Goal: Information Seeking & Learning: Learn about a topic

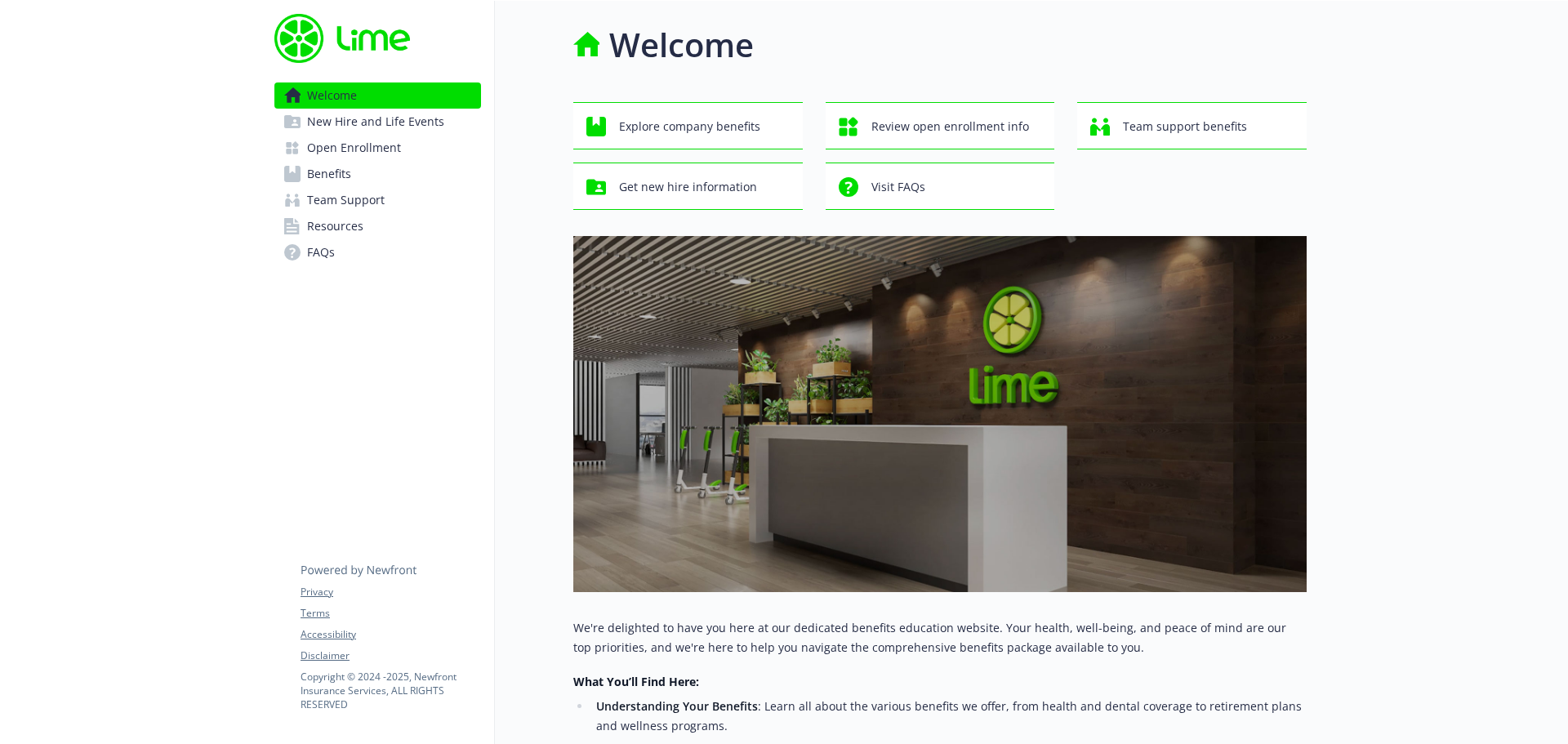
drag, startPoint x: 375, startPoint y: 175, endPoint x: 445, endPoint y: 187, distance: 71.0
click at [375, 175] on link "Benefits" at bounding box center [377, 174] width 206 height 27
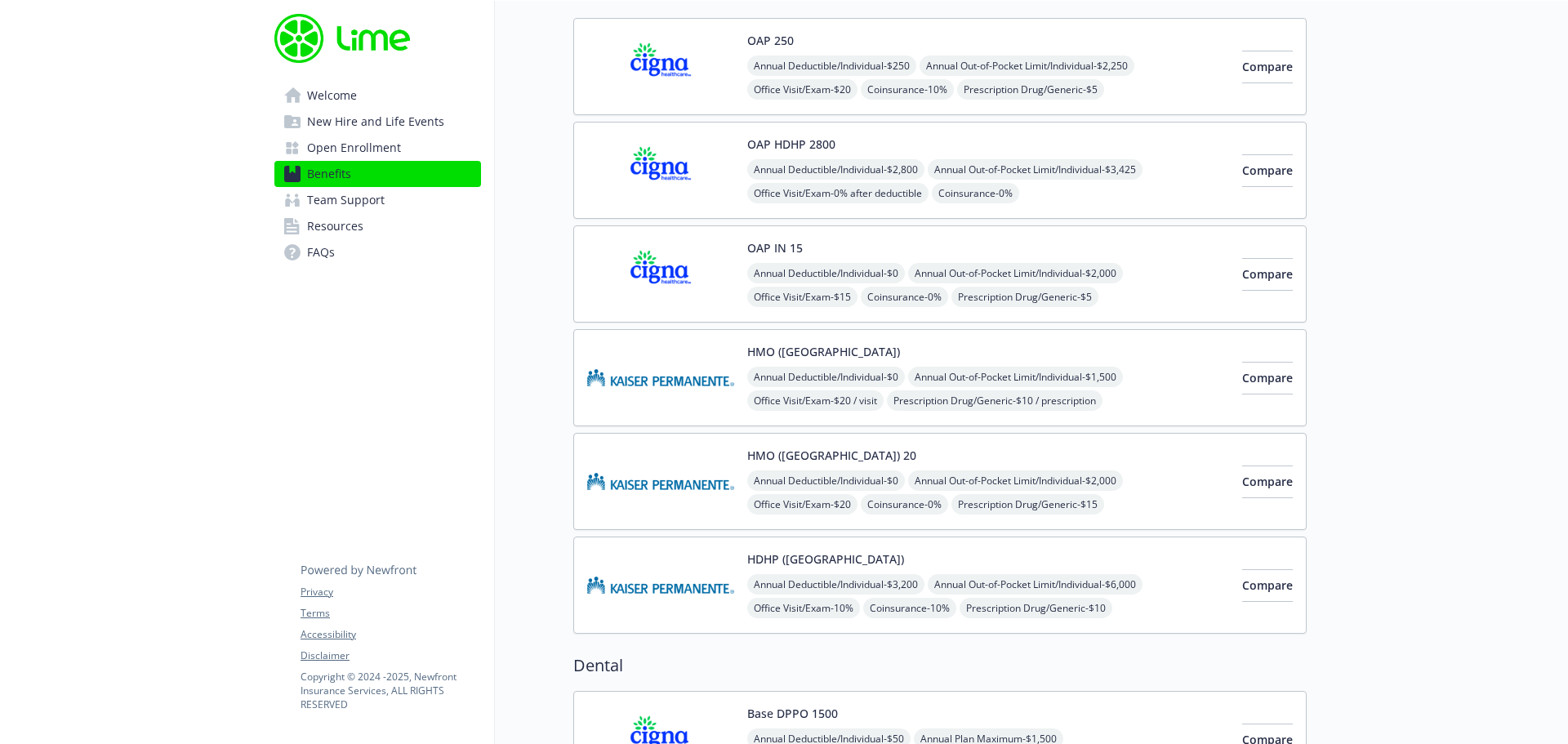
scroll to position [81, 0]
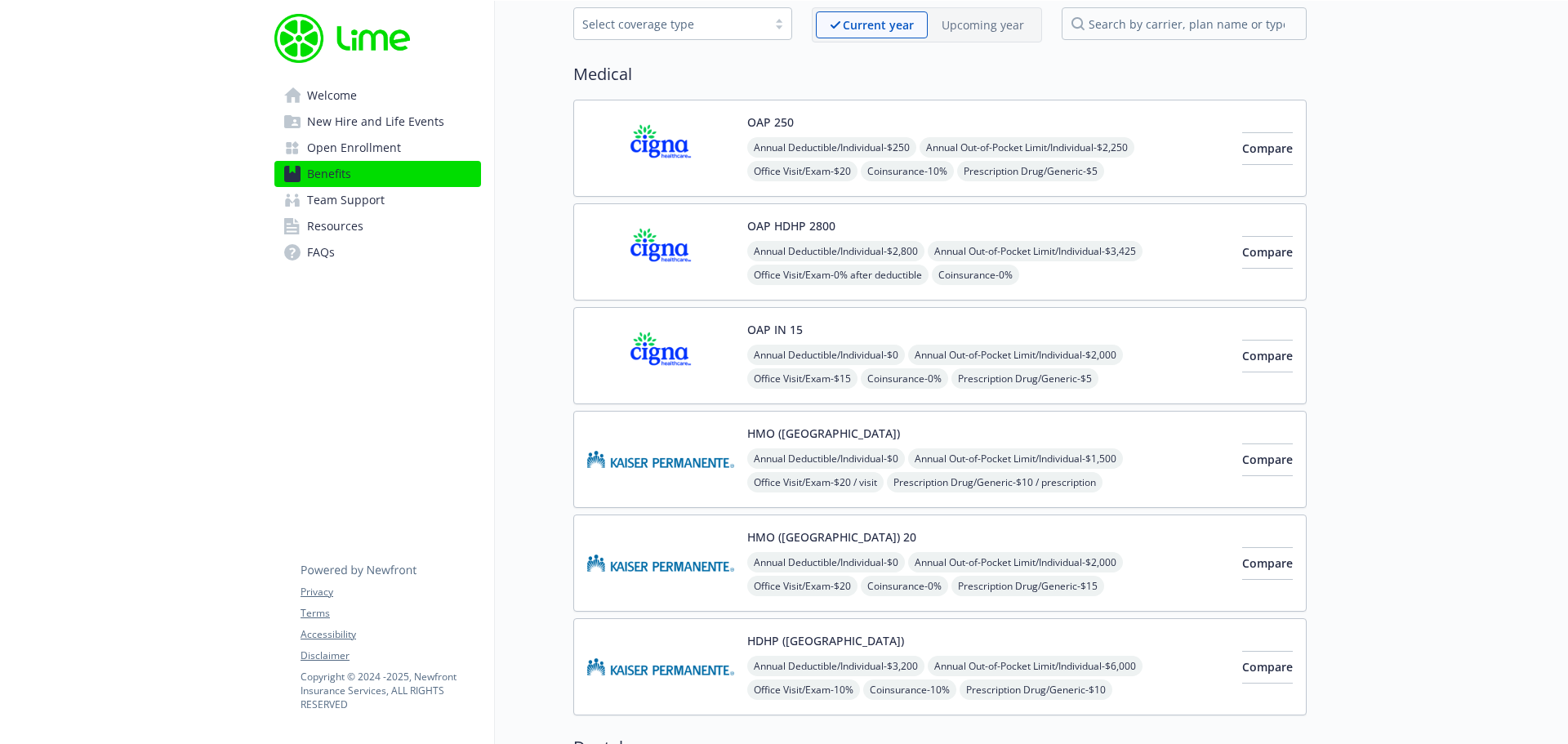
click at [693, 243] on img at bounding box center [661, 252] width 147 height 69
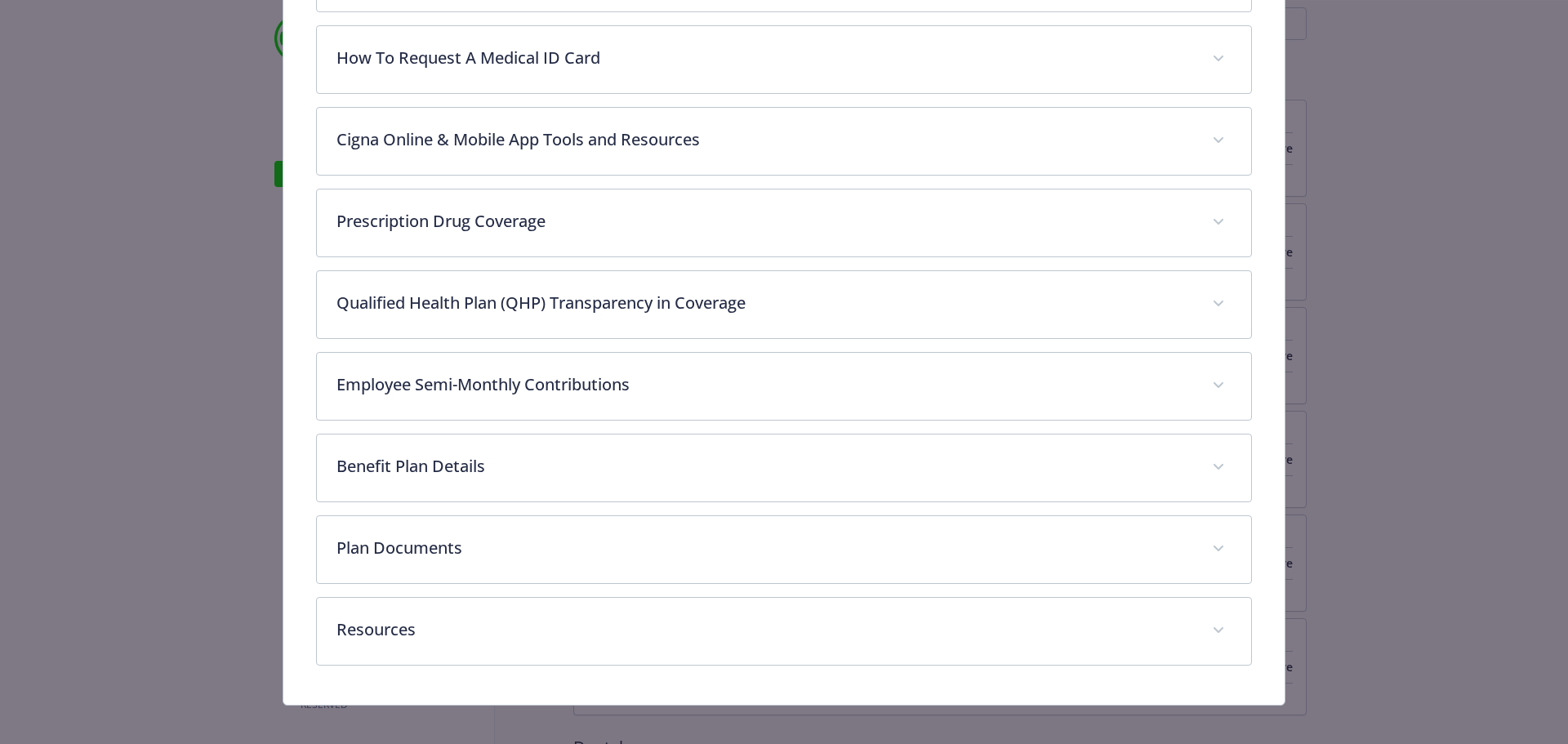
scroll to position [812, 0]
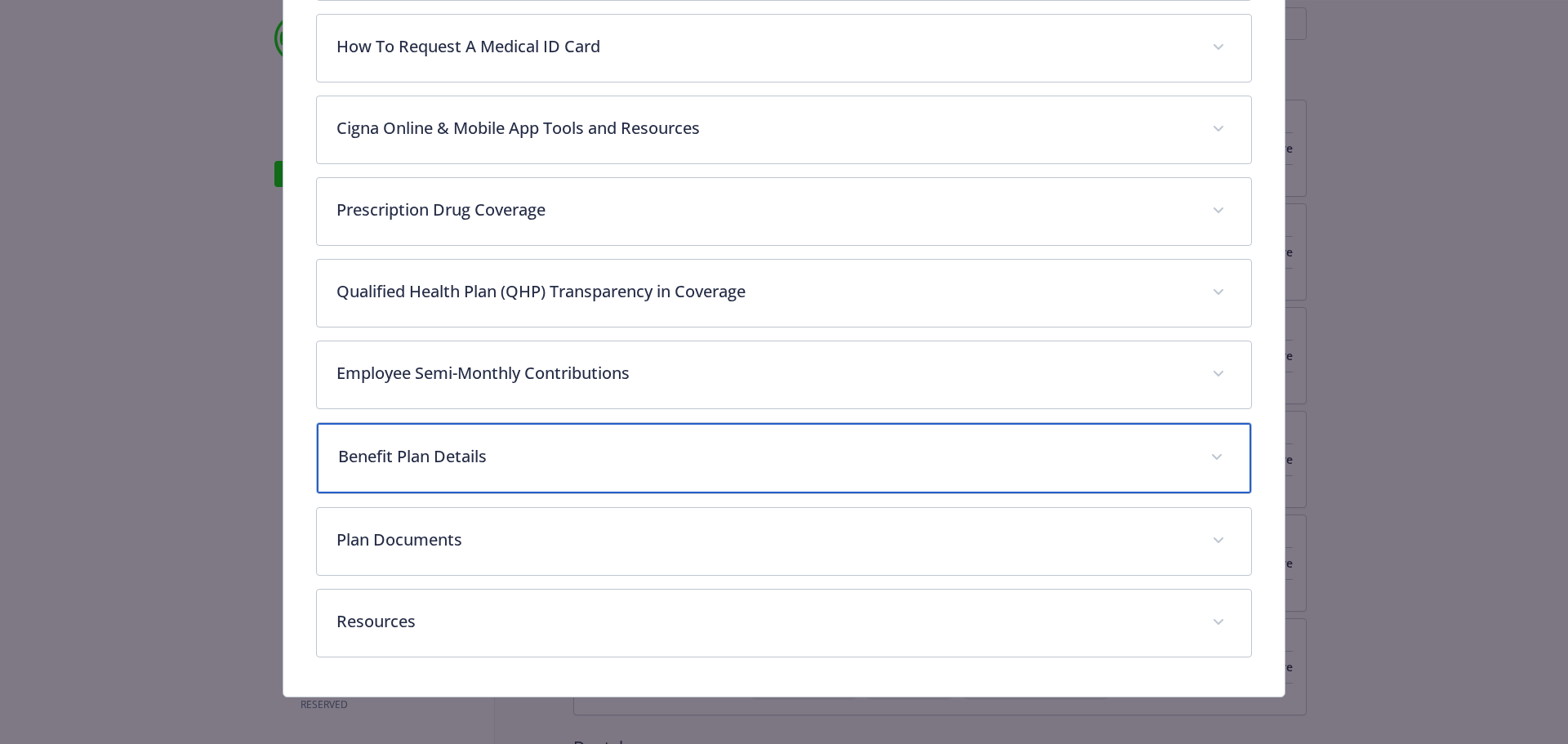
click at [1212, 455] on icon "details for plan Medical - OAP HDHP 2800 - HDHP PPO" at bounding box center [1216, 457] width 9 height 6
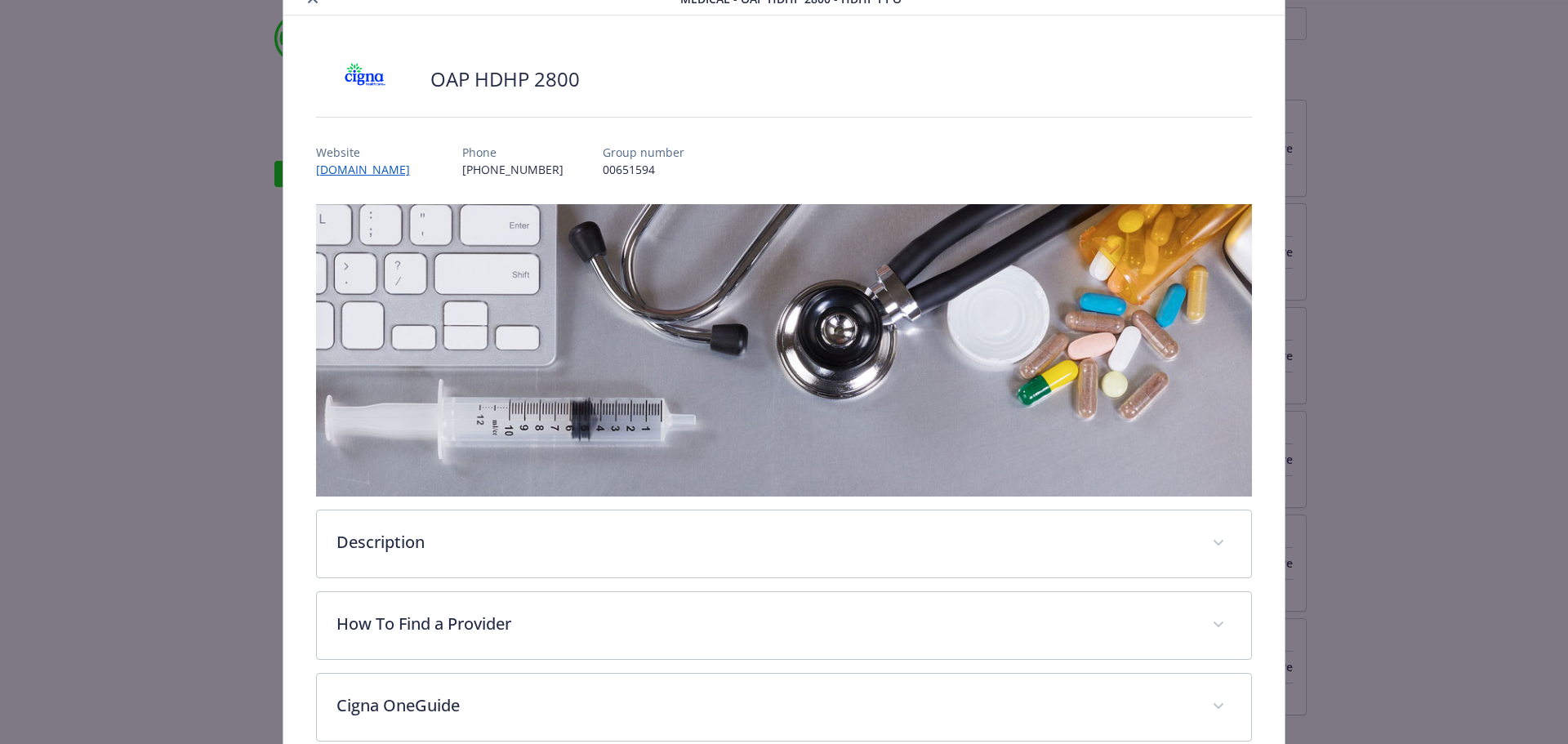
scroll to position [0, 0]
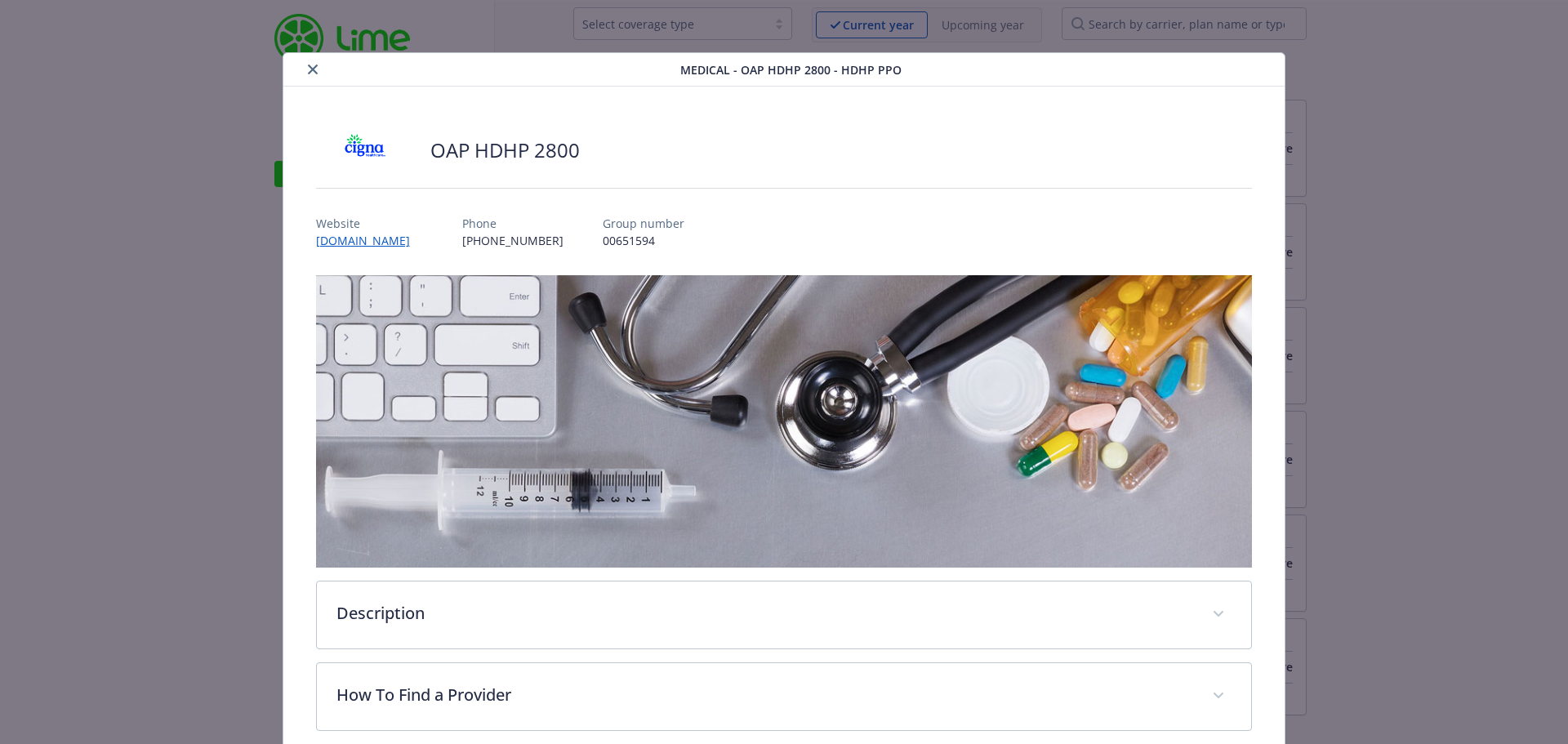
drag, startPoint x: 312, startPoint y: 67, endPoint x: 334, endPoint y: 80, distance: 25.6
click at [312, 67] on icon "close" at bounding box center [312, 68] width 9 height 9
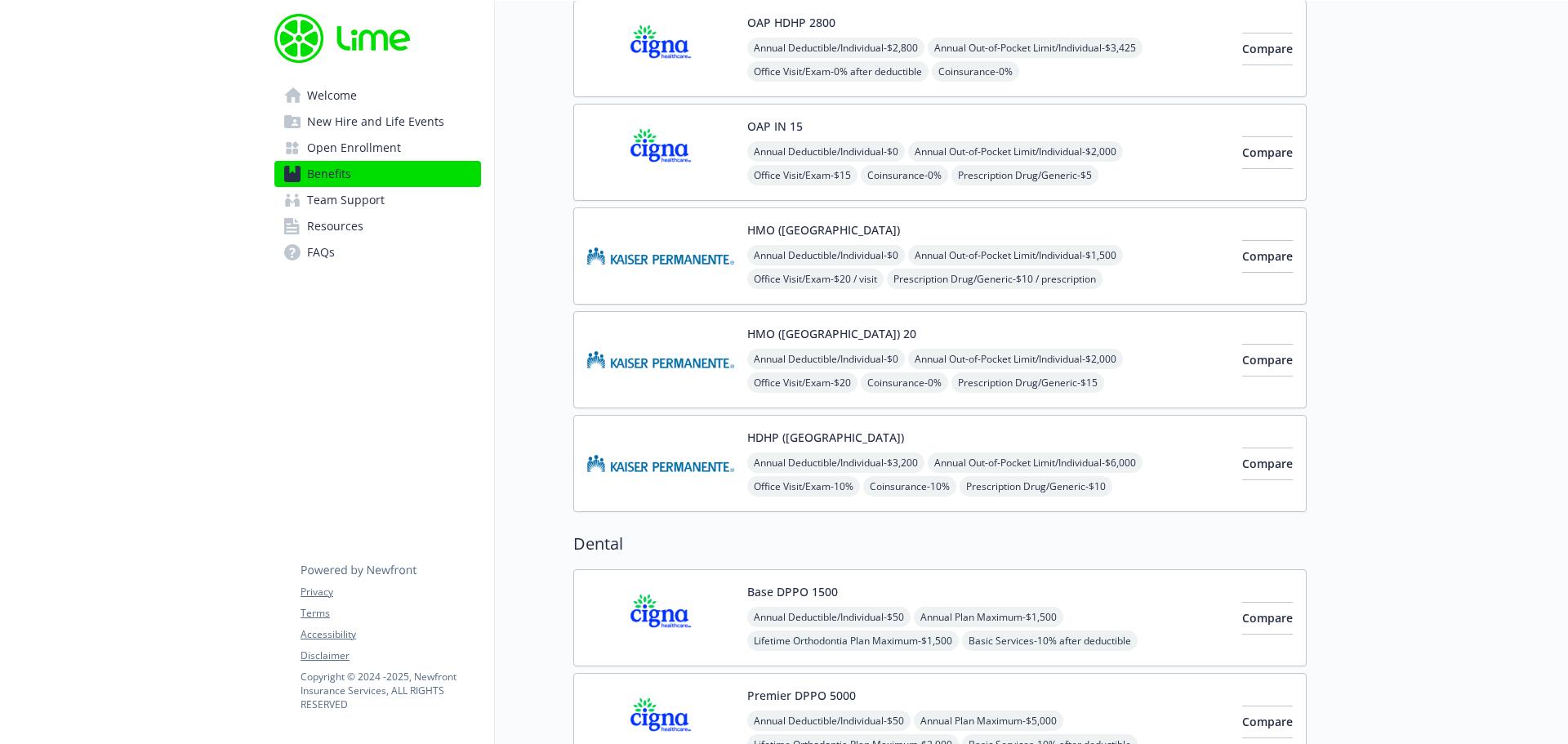
scroll to position [327, 0]
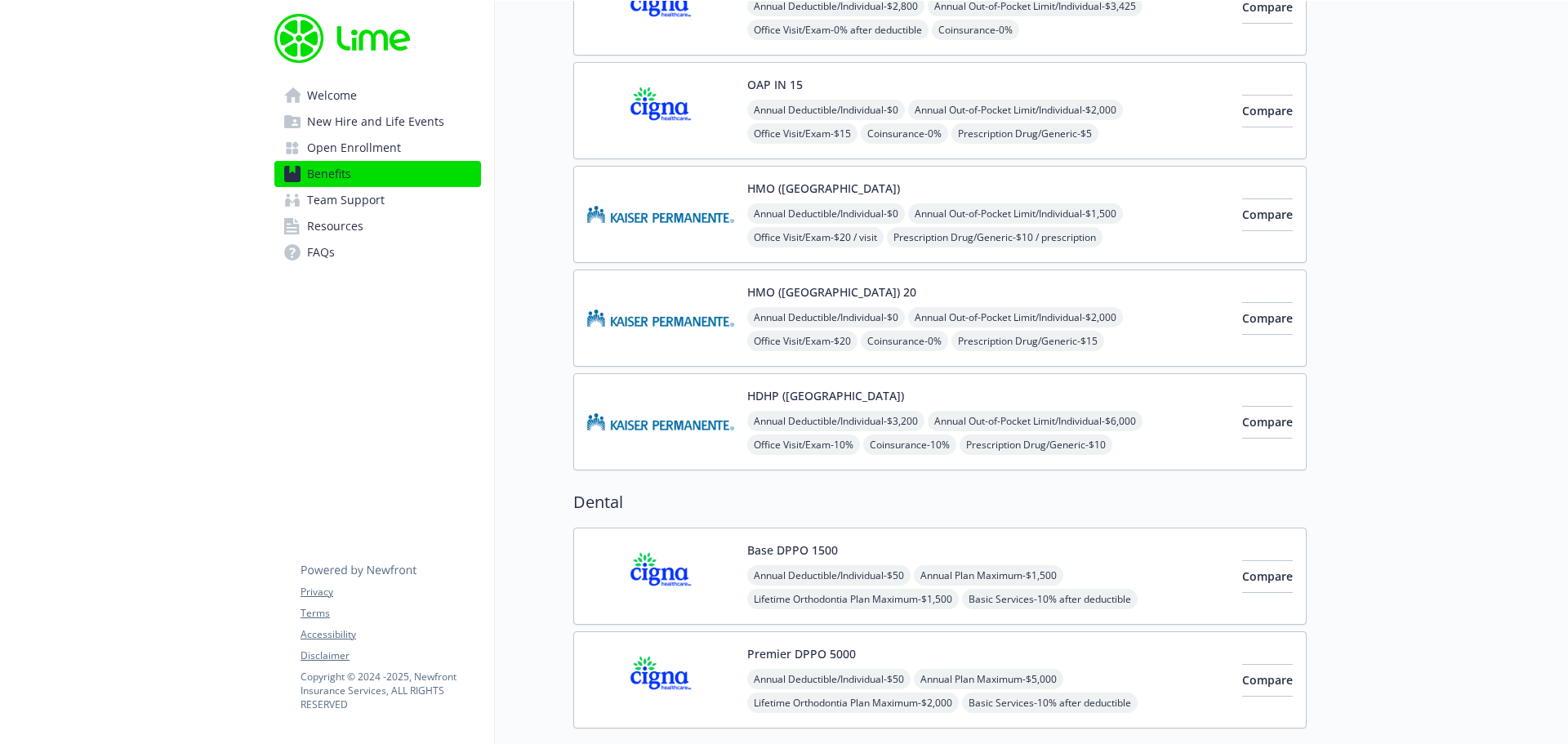
click at [769, 398] on button "HDHP ([GEOGRAPHIC_DATA])" at bounding box center [825, 396] width 157 height 17
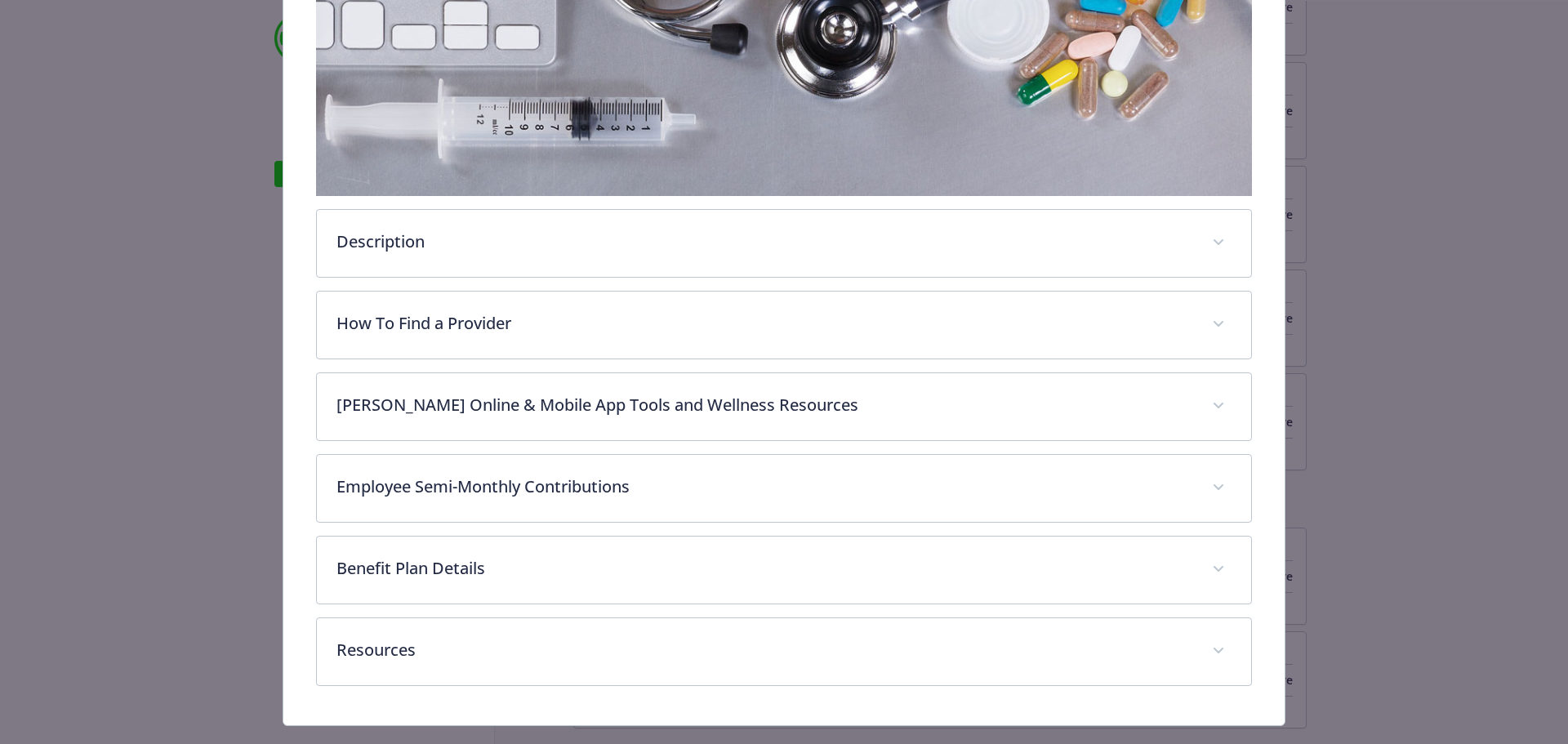
scroll to position [403, 0]
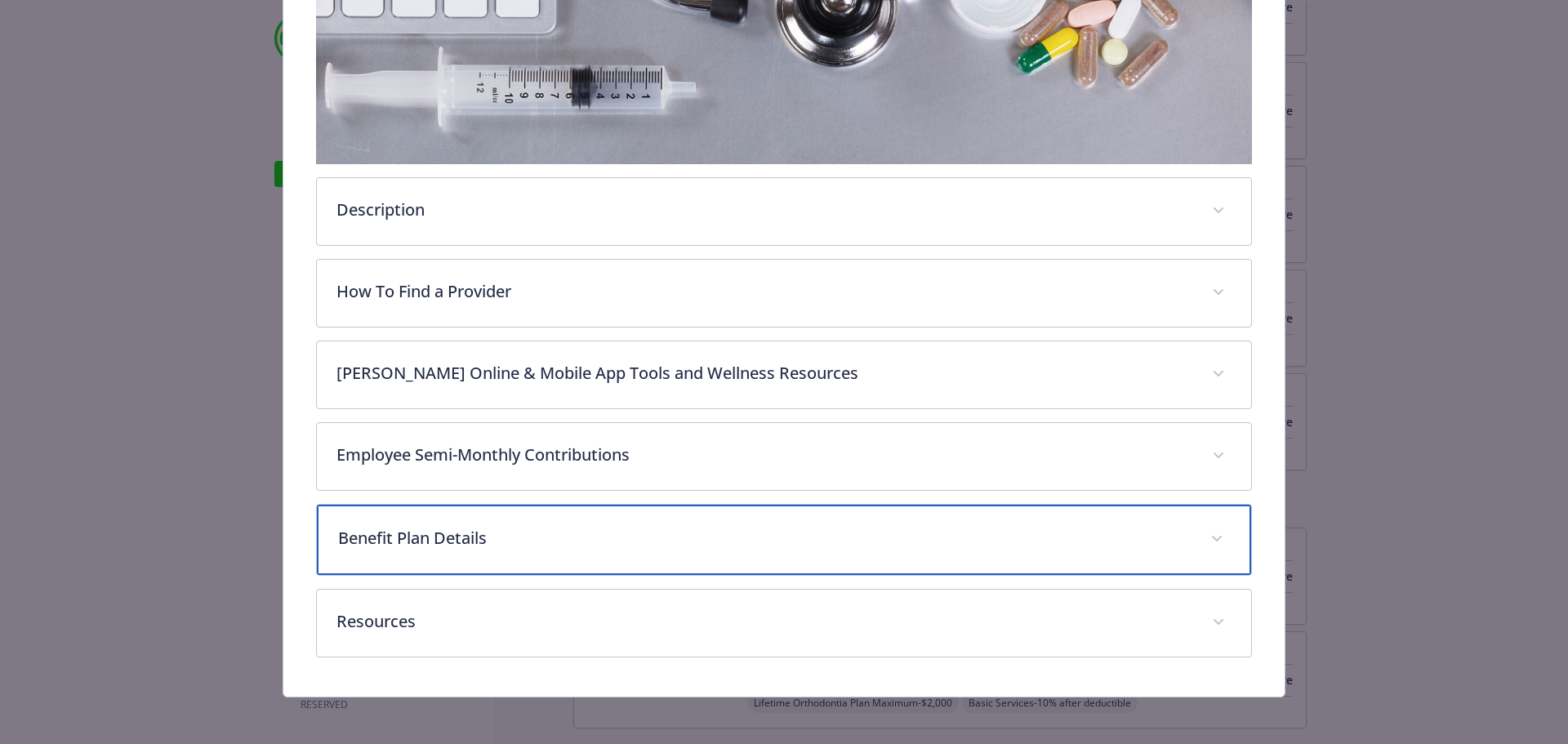
click at [1212, 536] on icon "details for plan Medical - HDHP (CA) - HDHP HMO" at bounding box center [1216, 539] width 9 height 6
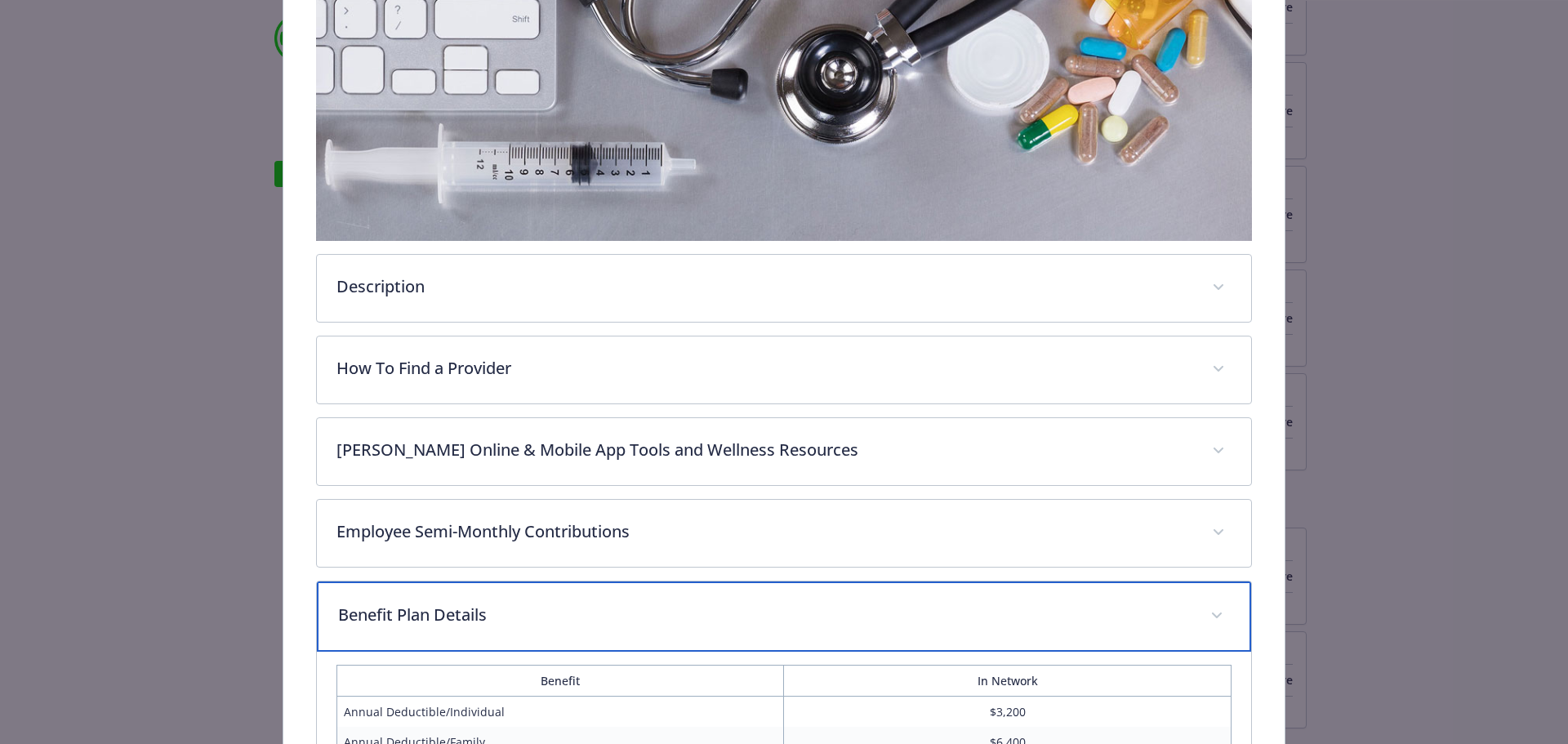
scroll to position [653, 0]
